Goal: Check status: Check status

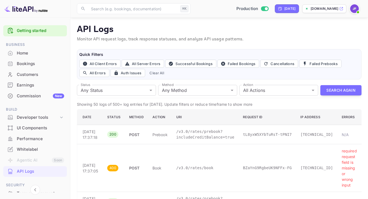
scroll to position [31, 0]
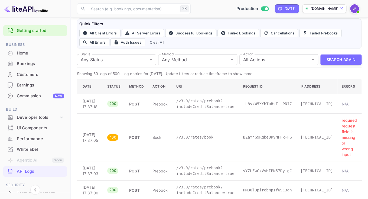
click at [23, 52] on div "Home" at bounding box center [40, 53] width 47 height 6
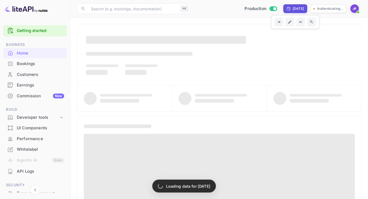
click at [298, 8] on div "[DATE]" at bounding box center [298, 8] width 11 height 5
select select "9"
select select "2025"
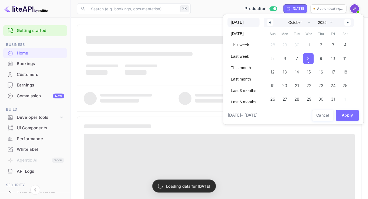
click at [274, 23] on button "button" at bounding box center [270, 22] width 7 height 7
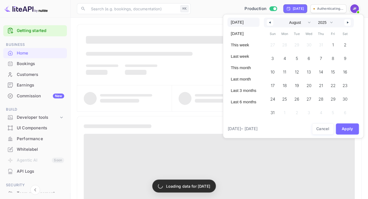
click at [274, 23] on button "button" at bounding box center [270, 22] width 7 height 7
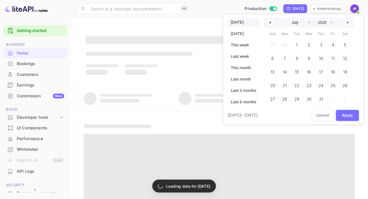
click at [274, 23] on button "button" at bounding box center [270, 22] width 7 height 7
click at [300, 46] on span "1" at bounding box center [297, 45] width 12 height 11
click at [351, 22] on button "button" at bounding box center [348, 22] width 7 height 7
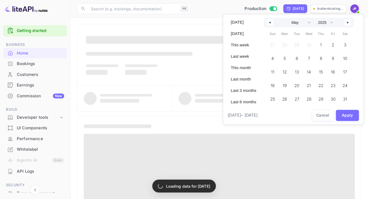
click at [351, 22] on button "button" at bounding box center [348, 22] width 7 height 7
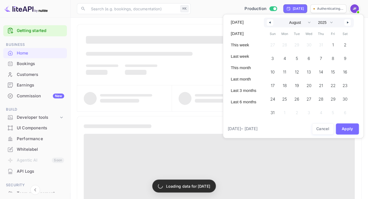
click at [351, 22] on button "button" at bounding box center [348, 22] width 7 height 7
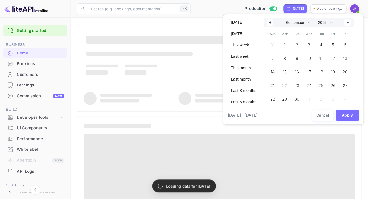
click at [351, 22] on button "button" at bounding box center [348, 22] width 7 height 7
click at [313, 62] on span "8" at bounding box center [308, 58] width 11 height 11
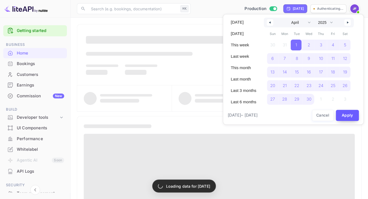
click at [348, 115] on button "Apply" at bounding box center [347, 115] width 23 height 11
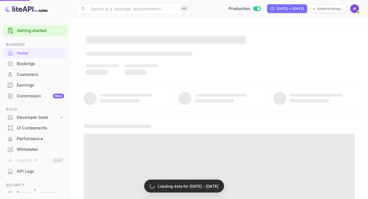
select select "2"
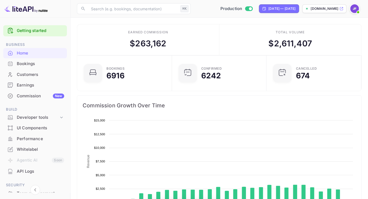
scroll to position [88, 92]
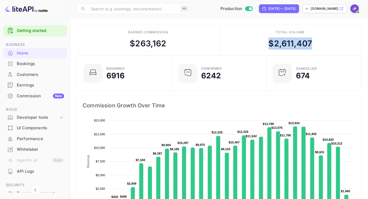
drag, startPoint x: 270, startPoint y: 45, endPoint x: 313, endPoint y: 45, distance: 43.1
click at [313, 45] on div "Total volume $ 2,611,407" at bounding box center [291, 39] width 142 height 31
copy div "$ 2,611,407"
click at [35, 99] on div "Commission New" at bounding box center [40, 96] width 47 height 6
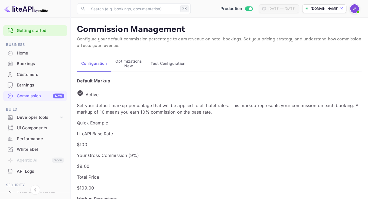
scroll to position [97, 171]
click at [36, 87] on div "Earnings" at bounding box center [40, 85] width 47 height 6
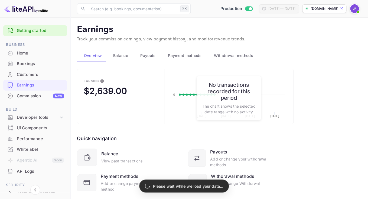
click at [152, 57] on span "Payouts" at bounding box center [147, 55] width 15 height 7
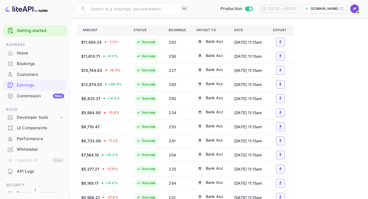
scroll to position [168, 0]
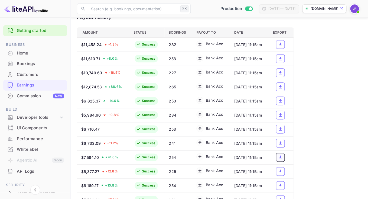
click at [282, 159] on icon "a dense table" at bounding box center [280, 157] width 3 height 4
click at [282, 88] on icon "a dense table" at bounding box center [280, 87] width 3 height 4
